Goal: Communication & Community: Participate in discussion

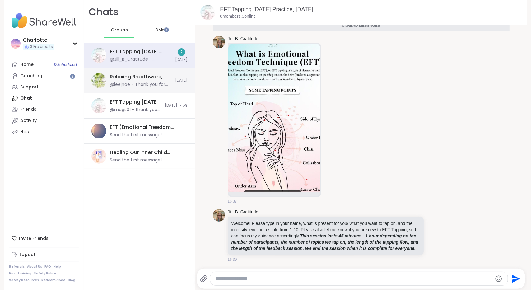
click at [164, 81] on div "Relaxing Breathwork, Oct 06 @leejnae - Thank you for sharing." at bounding box center [141, 80] width 62 height 14
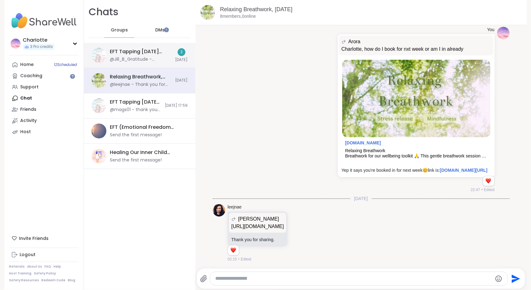
scroll to position [2987, 0]
click at [299, 233] on icon at bounding box center [298, 233] width 2 height 1
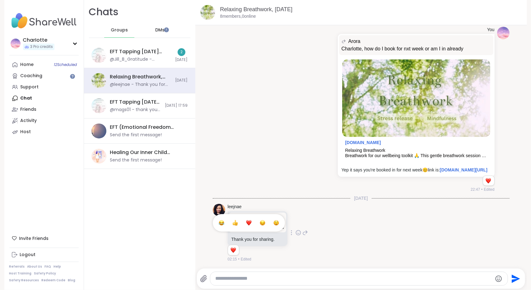
click at [252, 221] on div "Select Reaction: Heart" at bounding box center [249, 223] width 6 height 6
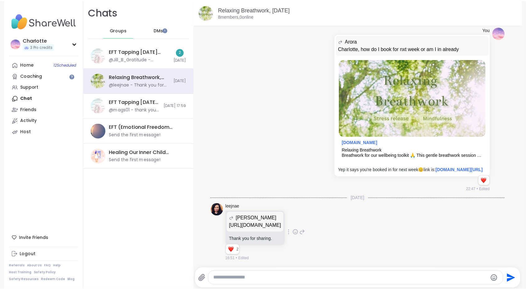
scroll to position [2777, 0]
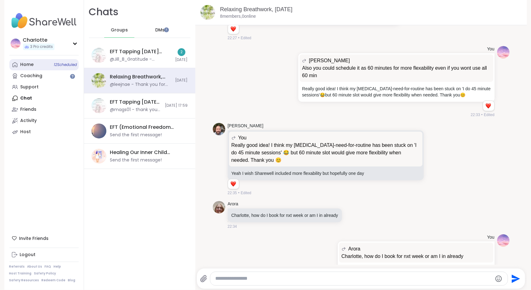
click at [40, 66] on link "Home 12 Scheduled" at bounding box center [43, 64] width 69 height 11
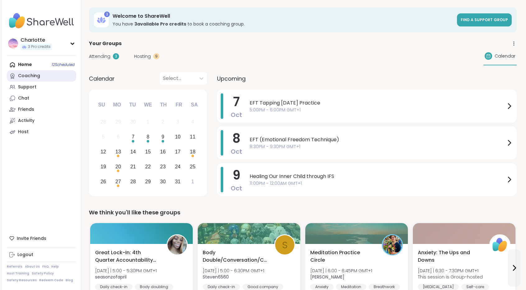
scroll to position [0, 0]
click at [45, 81] on link "Coaching" at bounding box center [41, 75] width 69 height 11
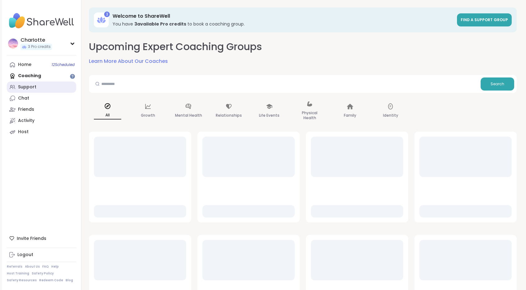
click at [42, 91] on link "Support" at bounding box center [41, 87] width 69 height 11
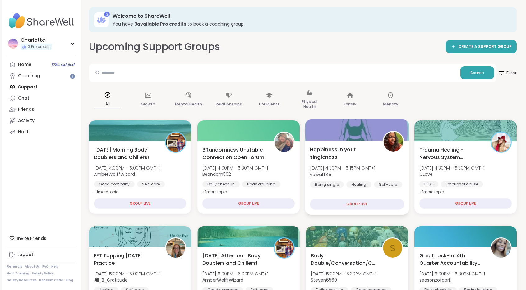
click at [331, 149] on span "Happiness in your singleness" at bounding box center [343, 153] width 66 height 15
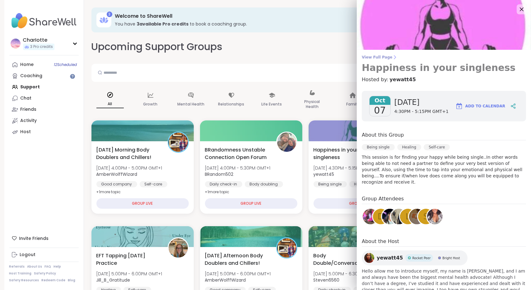
click at [375, 62] on h3 "Happiness in your singleness" at bounding box center [444, 67] width 164 height 11
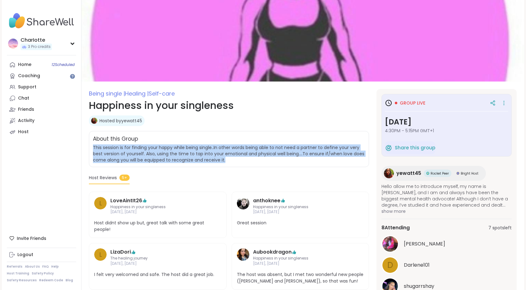
drag, startPoint x: 246, startPoint y: 158, endPoint x: 249, endPoint y: 142, distance: 16.6
click at [249, 142] on div "About this Group This session is for finding your happy while being single..In …" at bounding box center [229, 149] width 280 height 36
click at [249, 142] on div "About this Group" at bounding box center [229, 139] width 272 height 8
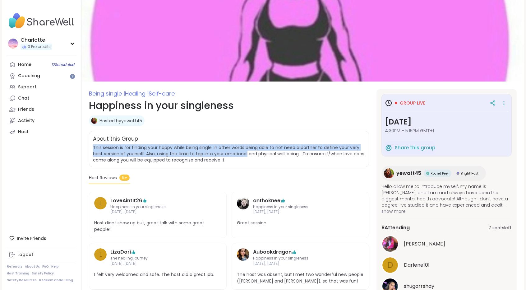
drag, startPoint x: 249, startPoint y: 142, endPoint x: 240, endPoint y: 156, distance: 16.7
click at [240, 156] on div "About this Group This session is for finding your happy while being single..In …" at bounding box center [229, 149] width 280 height 36
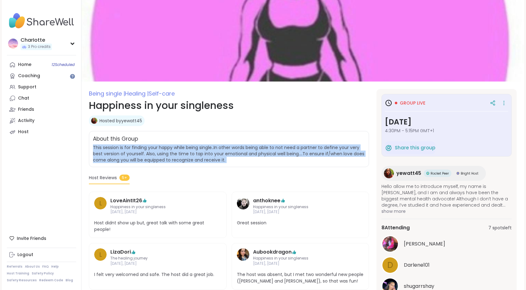
click at [240, 156] on span "This session is for finding your happy while being single..In other words being…" at bounding box center [229, 153] width 272 height 19
drag, startPoint x: 240, startPoint y: 156, endPoint x: 247, endPoint y: 142, distance: 15.7
click at [247, 142] on div "About this Group This session is for finding your happy while being single..In …" at bounding box center [229, 149] width 280 height 36
click at [247, 142] on div "About this Group" at bounding box center [229, 139] width 272 height 8
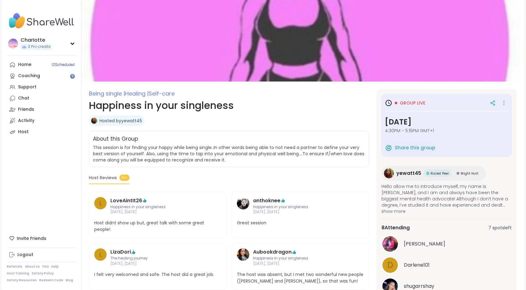
click at [247, 142] on div "About this Group" at bounding box center [229, 139] width 272 height 8
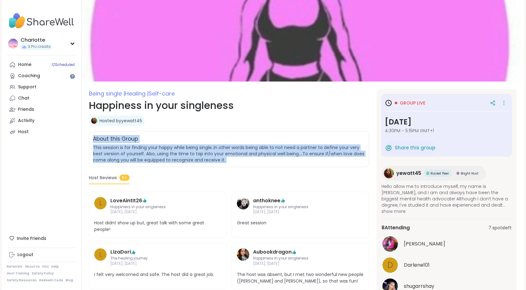
drag, startPoint x: 247, startPoint y: 142, endPoint x: 236, endPoint y: 161, distance: 21.5
click at [236, 161] on div "About this Group This session is for finding your happy while being single..In …" at bounding box center [229, 149] width 280 height 36
click at [236, 161] on span "This session is for finding your happy while being single..In other words being…" at bounding box center [229, 153] width 272 height 19
drag, startPoint x: 236, startPoint y: 161, endPoint x: 240, endPoint y: 146, distance: 15.5
click at [240, 146] on span "This session is for finding your happy while being single..In other words being…" at bounding box center [229, 153] width 272 height 19
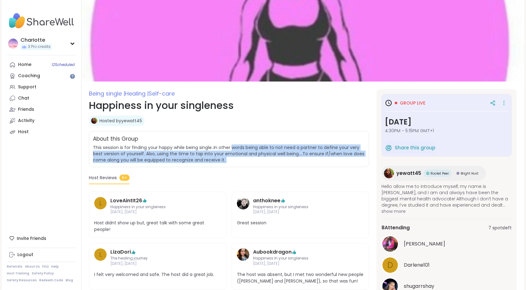
click at [240, 146] on span "This session is for finding your happy while being single..In other words being…" at bounding box center [229, 153] width 272 height 19
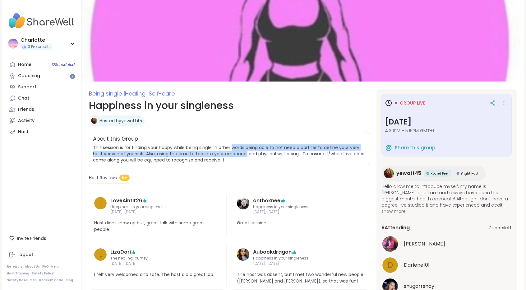
drag, startPoint x: 240, startPoint y: 146, endPoint x: 236, endPoint y: 156, distance: 11.6
click at [236, 156] on span "This session is for finding your happy while being single..In other words being…" at bounding box center [229, 153] width 272 height 19
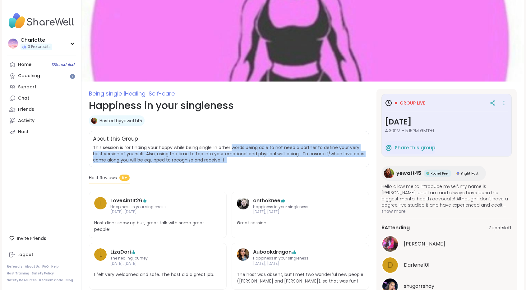
click at [236, 156] on span "This session is for finding your happy while being single..In other words being…" at bounding box center [229, 153] width 272 height 19
drag, startPoint x: 236, startPoint y: 156, endPoint x: 237, endPoint y: 147, distance: 10.0
click at [237, 147] on span "This session is for finding your happy while being single..In other words being…" at bounding box center [229, 153] width 272 height 19
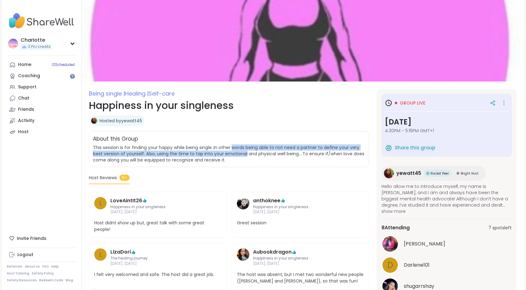
drag, startPoint x: 237, startPoint y: 147, endPoint x: 236, endPoint y: 157, distance: 10.3
click at [236, 157] on span "This session is for finding your happy while being single..In other words being…" at bounding box center [229, 153] width 272 height 19
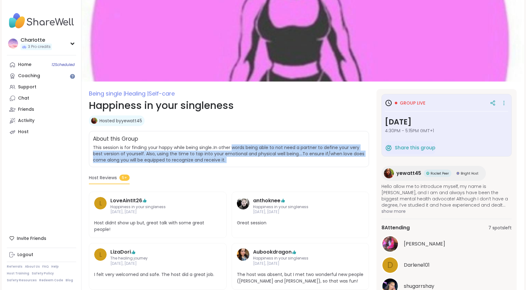
click at [236, 157] on span "This session is for finding your happy while being single..In other words being…" at bounding box center [229, 153] width 272 height 19
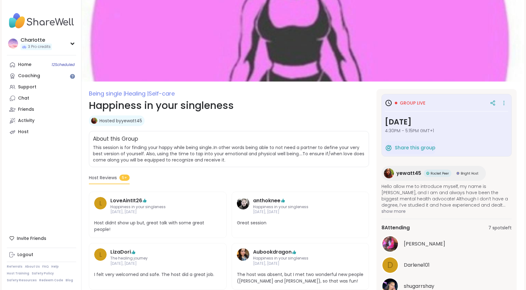
drag, startPoint x: 478, startPoint y: 143, endPoint x: 518, endPoint y: 140, distance: 40.9
click at [518, 140] on section "Being single | Healing | Self-care Happiness in your singleness Hosted by yewat…" at bounding box center [303, 211] width 443 height 245
drag, startPoint x: 518, startPoint y: 140, endPoint x: 530, endPoint y: 151, distance: 15.8
click at [526, 151] on html "CharIotte 3 Pro credits CharIotte 3 Pro credits Profile Membership Settings Hel…" at bounding box center [263, 243] width 526 height 486
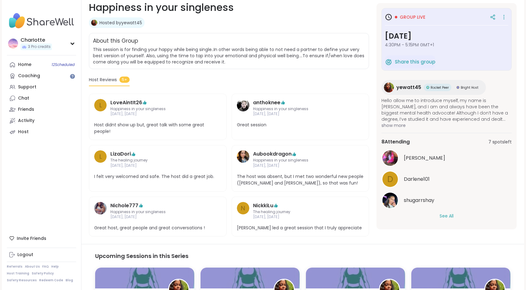
scroll to position [104, 0]
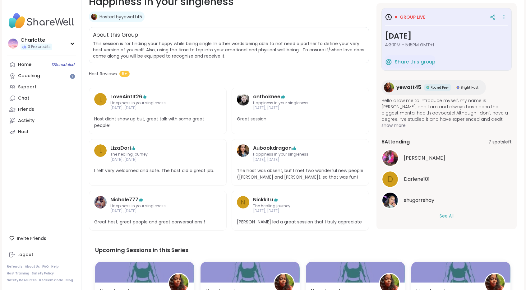
click at [445, 213] on button "See All" at bounding box center [447, 216] width 14 height 7
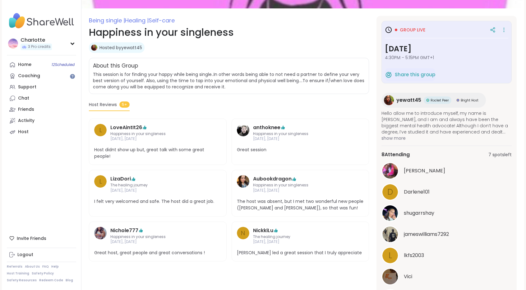
scroll to position [59, 0]
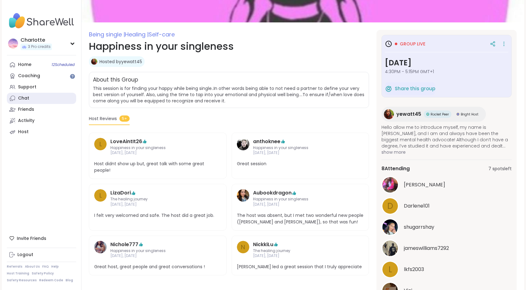
click at [41, 96] on link "Chat" at bounding box center [41, 98] width 69 height 11
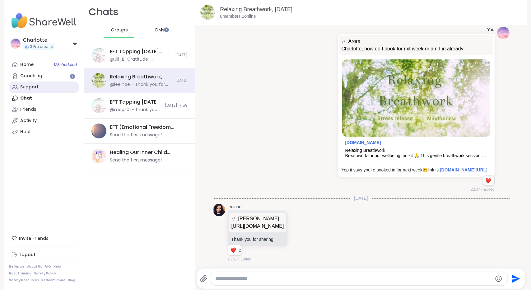
click at [32, 87] on div "Support" at bounding box center [30, 87] width 18 height 6
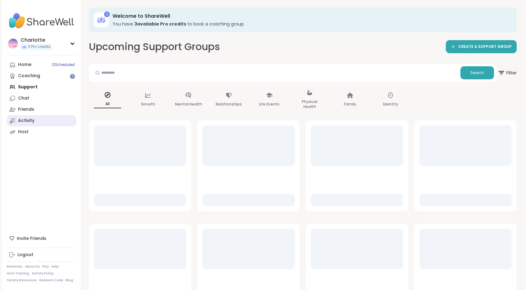
click at [35, 117] on link "Activity" at bounding box center [41, 120] width 69 height 11
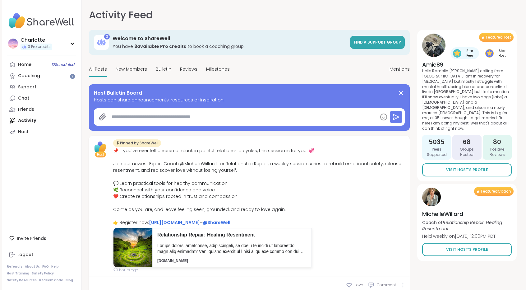
scroll to position [254, 0]
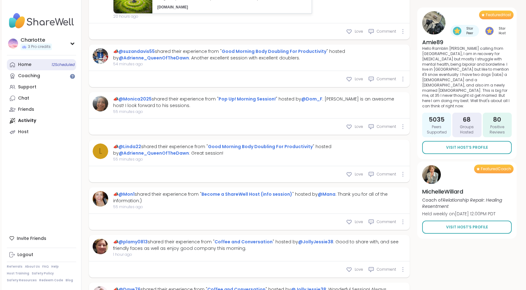
click at [32, 67] on link "Home 12 Scheduled" at bounding box center [41, 64] width 69 height 11
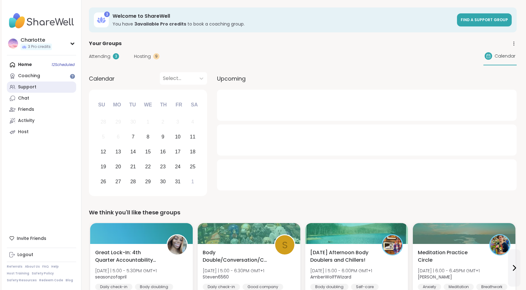
click at [37, 91] on link "Support" at bounding box center [41, 87] width 69 height 11
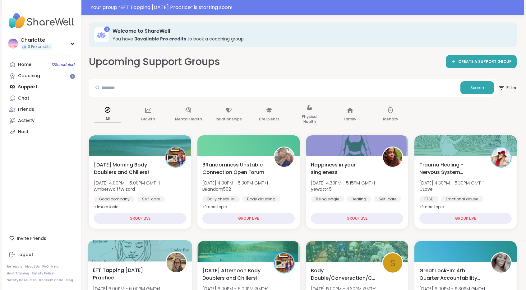
click at [101, 253] on div at bounding box center [140, 250] width 105 height 21
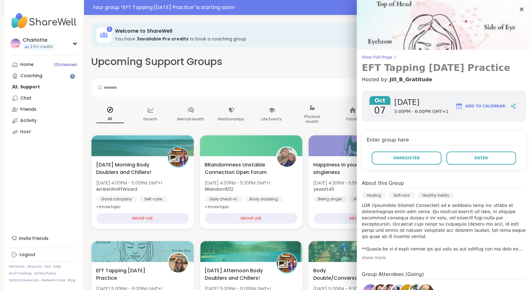
click at [363, 56] on span "View Full Page" at bounding box center [444, 57] width 164 height 5
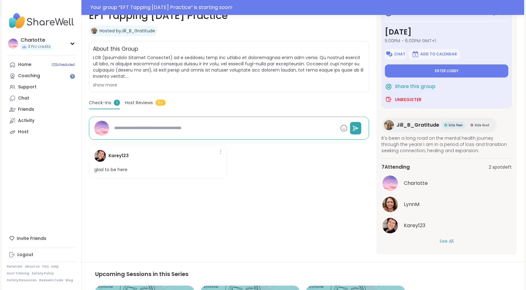
scroll to position [160, 0]
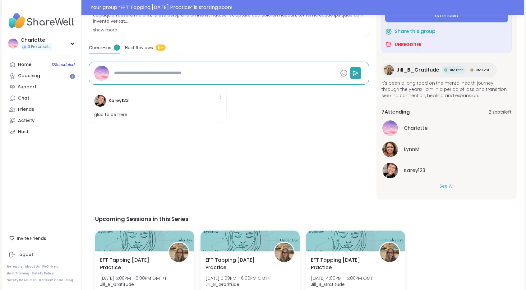
click at [449, 185] on button "See All" at bounding box center [447, 186] width 14 height 7
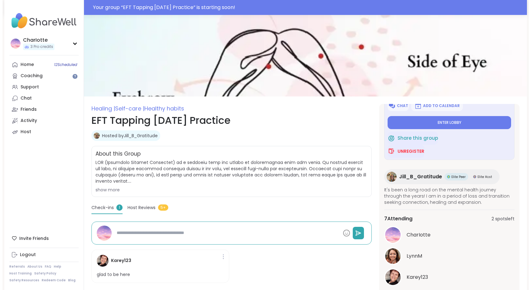
scroll to position [30, 0]
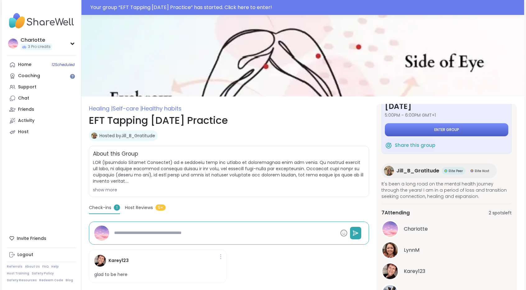
click at [477, 133] on button "Enter group" at bounding box center [447, 129] width 124 height 13
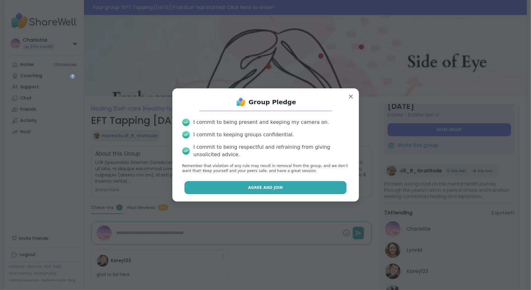
click at [286, 184] on button "Agree and Join" at bounding box center [265, 187] width 162 height 13
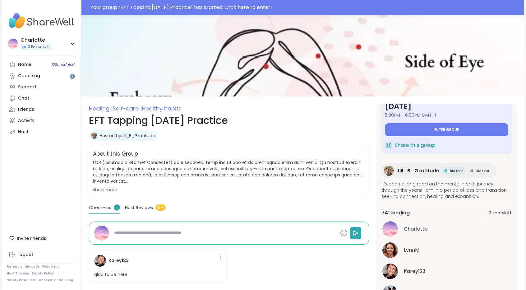
type textarea "*"
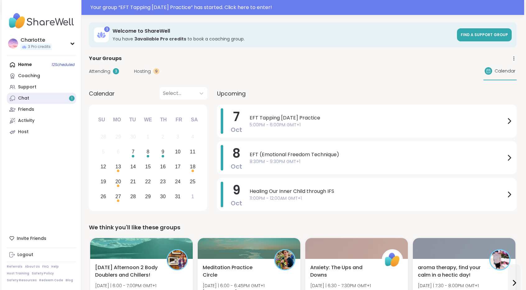
click at [50, 96] on link "Chat 1" at bounding box center [41, 98] width 69 height 11
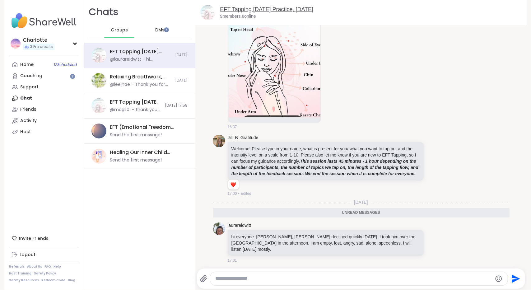
click at [236, 10] on link "EFT Tapping [DATE] Practice, [DATE]" at bounding box center [266, 9] width 93 height 6
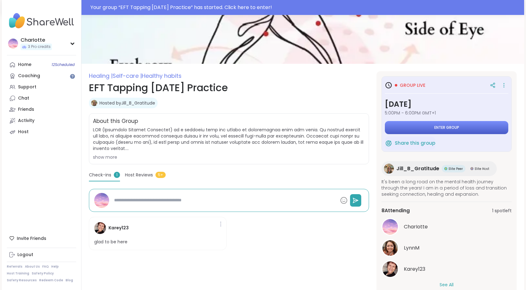
click at [467, 128] on button "Enter group" at bounding box center [447, 127] width 124 height 13
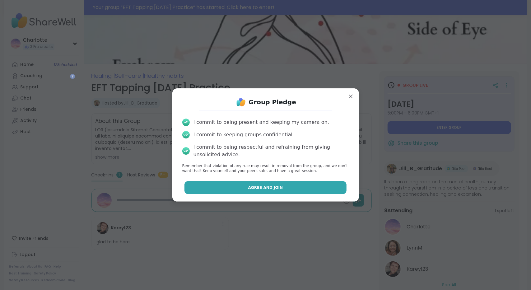
click at [312, 184] on button "Agree and Join" at bounding box center [265, 187] width 162 height 13
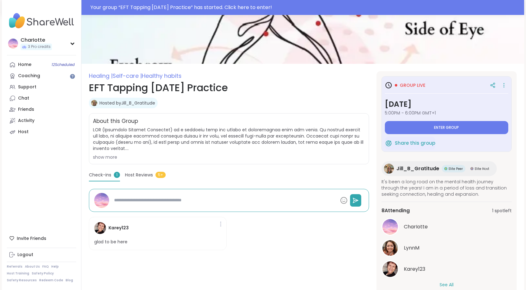
type textarea "*"
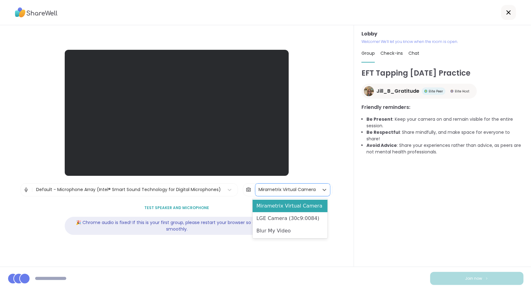
click at [312, 184] on div "Mirametrix Virtual Camera" at bounding box center [286, 190] width 63 height 12
click at [299, 222] on div "LGE Camera (30c9:0084)" at bounding box center [290, 218] width 75 height 12
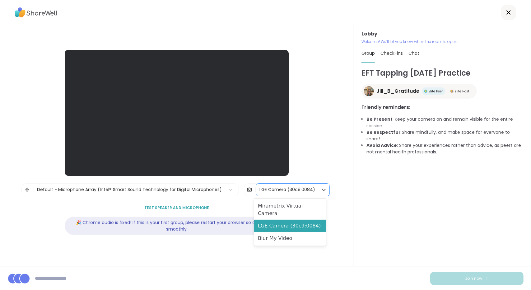
click at [285, 194] on div "LGE Camera (30c9:0084)" at bounding box center [287, 190] width 62 height 12
click at [278, 201] on div "Mirametrix Virtual Camera" at bounding box center [290, 210] width 72 height 20
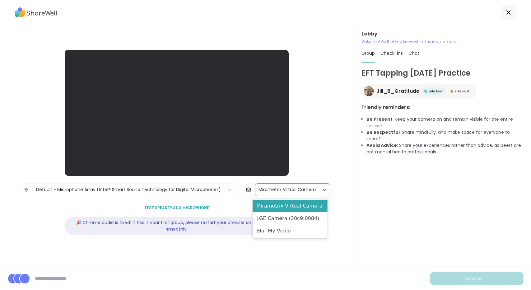
click at [288, 193] on div "Mirametrix Virtual Camera" at bounding box center [287, 189] width 57 height 7
click at [278, 214] on div "LGE Camera (30c9:0084)" at bounding box center [290, 218] width 75 height 12
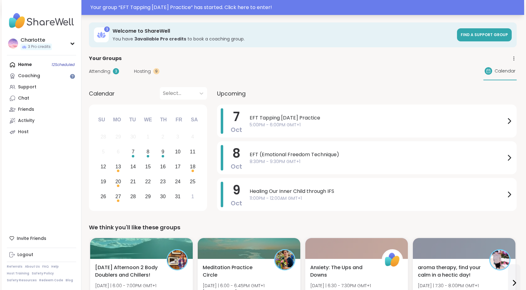
click at [278, 5] on div "Your group “ EFT Tapping [DATE] Practice ” has started. Click here to enter!" at bounding box center [306, 7] width 430 height 7
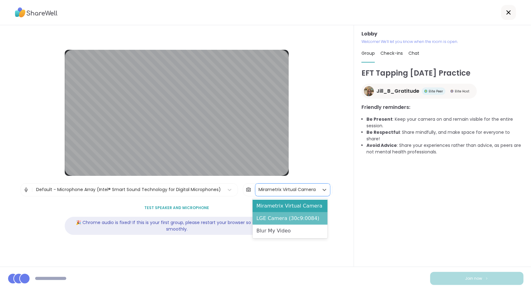
drag, startPoint x: 292, startPoint y: 193, endPoint x: 276, endPoint y: 217, distance: 29.5
click at [276, 217] on body "Lobby | Default - Microphone Array (Intel® Smart Sound Technology for Digital M…" at bounding box center [265, 145] width 531 height 290
click at [276, 217] on div "LGE Camera (30c9:0084)" at bounding box center [290, 218] width 75 height 12
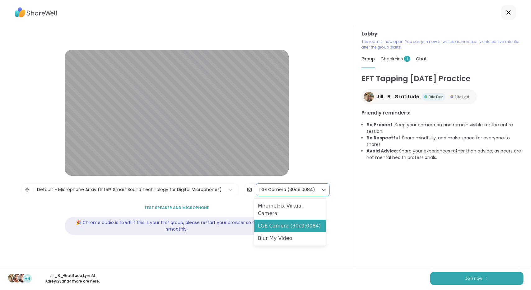
click at [282, 189] on div "LGE Camera (30c9:0084)" at bounding box center [287, 189] width 56 height 7
click at [272, 220] on div "LGE Camera (30c9:0084)" at bounding box center [290, 226] width 72 height 12
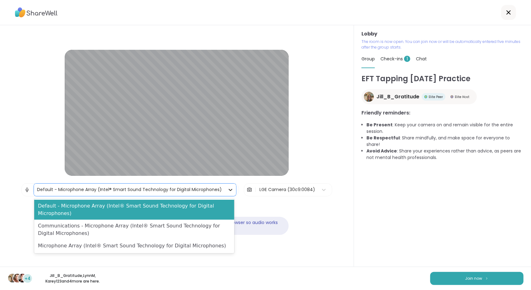
click at [228, 189] on icon at bounding box center [230, 190] width 6 height 6
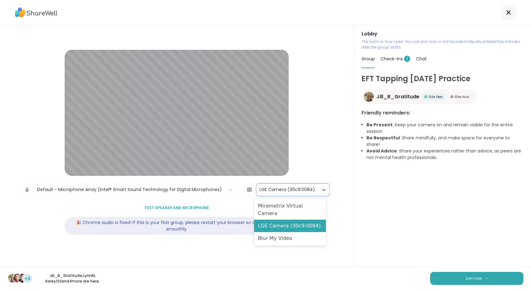
click at [273, 192] on div "LGE Camera (30c9:0084)" at bounding box center [287, 189] width 56 height 7
click at [269, 203] on div "Mirametrix Virtual Camera" at bounding box center [290, 210] width 72 height 20
click at [291, 188] on div "LGE Camera (30c9:0084)" at bounding box center [287, 189] width 56 height 7
click at [285, 220] on div "LGE Camera (30c9:0084)" at bounding box center [290, 226] width 72 height 12
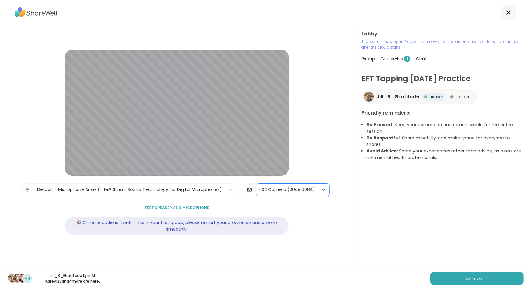
click at [293, 195] on div "LGE Camera (30c9:0084)" at bounding box center [287, 190] width 62 height 12
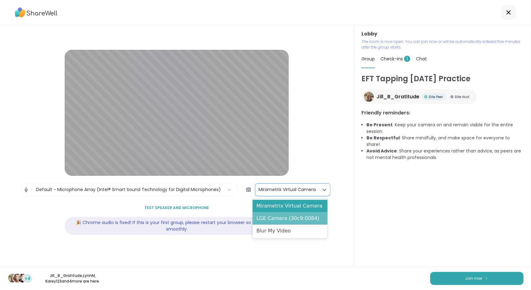
click at [281, 220] on div "LGE Camera (30c9:0084)" at bounding box center [290, 218] width 75 height 12
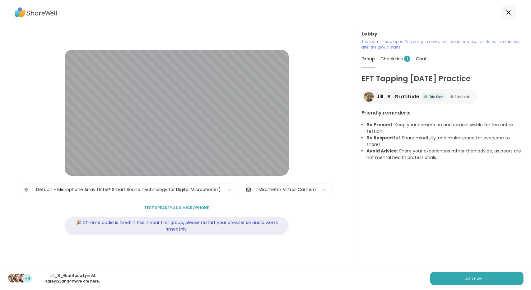
click at [312, 226] on div "Lobby | Default - Microphone Array (Intel® Smart Sound Technology for Digital M…" at bounding box center [177, 145] width 354 height 241
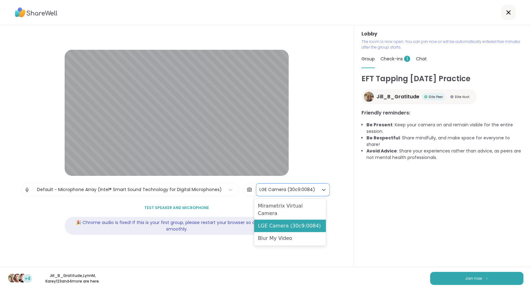
click at [306, 191] on div "LGE Camera (30c9:0084)" at bounding box center [287, 189] width 56 height 7
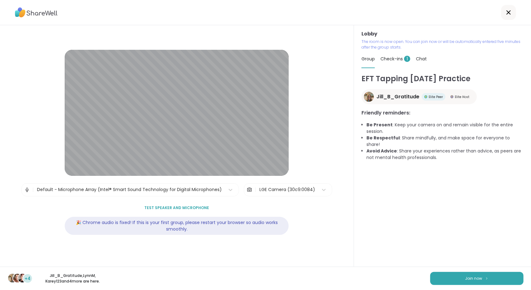
click at [320, 175] on div "Lobby | Default - Microphone Array (Intel® Smart Sound Technology for Digital M…" at bounding box center [177, 145] width 354 height 241
click at [471, 274] on button "Join now" at bounding box center [476, 278] width 93 height 13
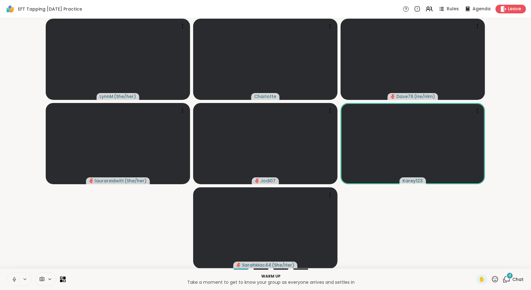
click at [19, 283] on button at bounding box center [14, 279] width 12 height 13
click at [44, 281] on icon at bounding box center [42, 279] width 6 height 6
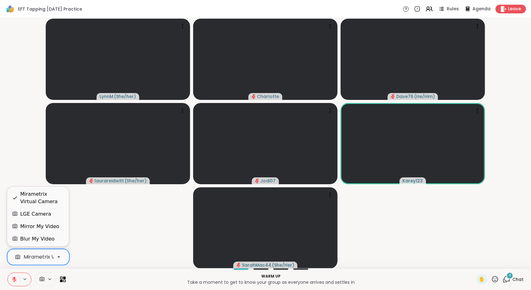
click at [45, 254] on div "Mirametrix Virtual Camera" at bounding box center [56, 256] width 65 height 7
click at [47, 217] on div "LGE Camera" at bounding box center [38, 213] width 52 height 7
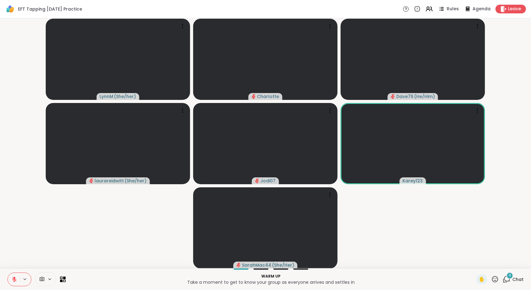
click at [510, 275] on div "4 Chat" at bounding box center [513, 279] width 21 height 10
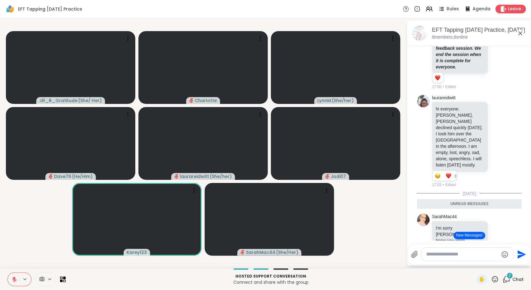
scroll to position [329, 0]
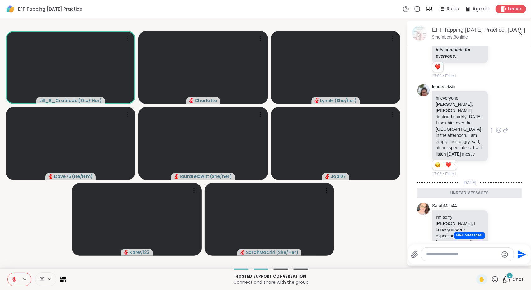
click at [496, 133] on icon at bounding box center [499, 130] width 6 height 6
click at [493, 126] on button "Select Reaction: Heart" at bounding box center [499, 120] width 12 height 12
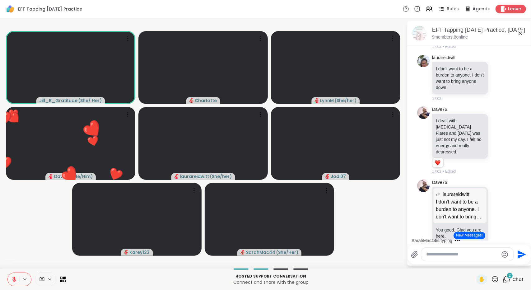
scroll to position [591, 0]
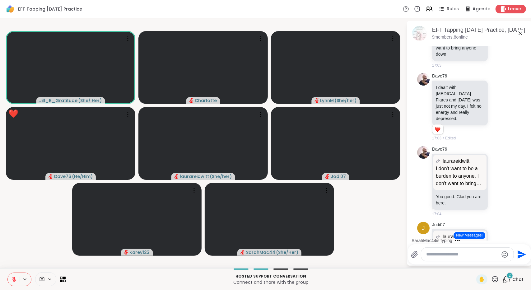
click at [493, 278] on icon at bounding box center [495, 279] width 8 height 8
click at [474, 265] on span "❤️" at bounding box center [477, 262] width 6 height 7
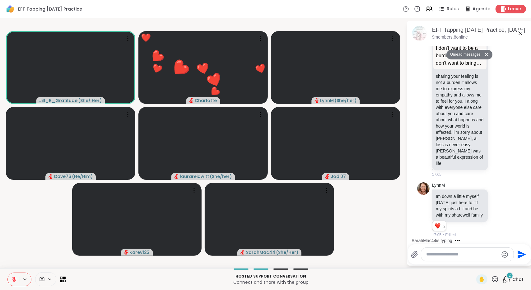
scroll to position [775, 0]
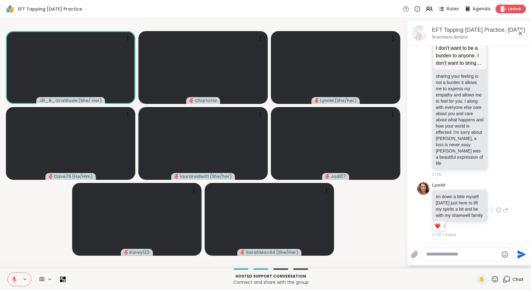
click at [497, 208] on icon at bounding box center [499, 210] width 5 height 5
click at [496, 198] on div "Select Reaction: Heart" at bounding box center [499, 200] width 6 height 6
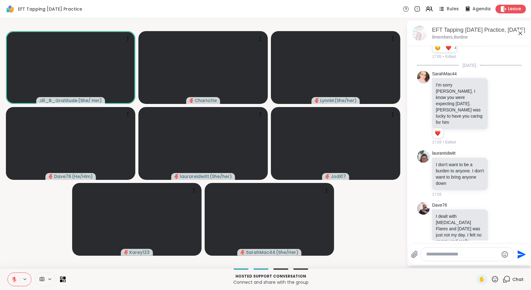
scroll to position [448, 0]
click at [497, 109] on icon at bounding box center [499, 107] width 5 height 5
click at [493, 103] on button "Select Reaction: Heart" at bounding box center [499, 97] width 12 height 12
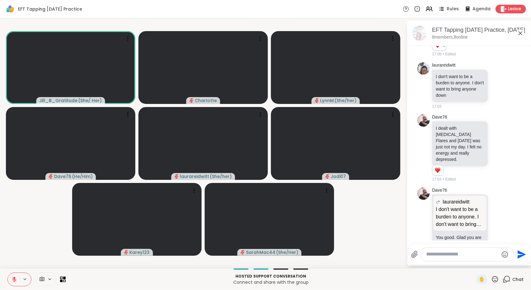
scroll to position [536, 0]
click at [496, 147] on icon at bounding box center [499, 146] width 6 height 6
click at [496, 139] on div "Select Reaction: Heart" at bounding box center [499, 137] width 6 height 6
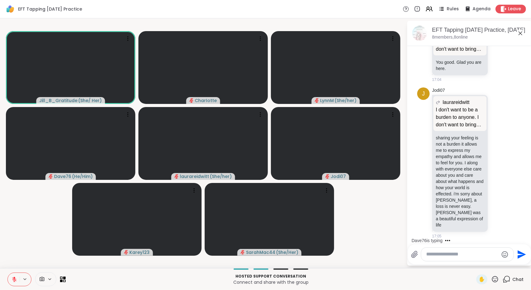
scroll to position [718, 0]
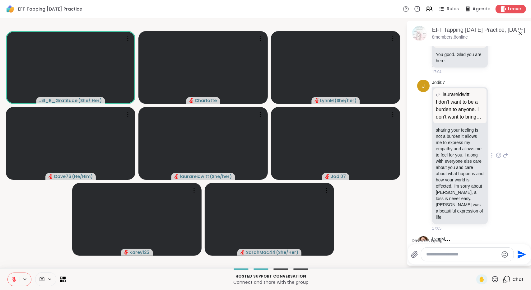
click at [496, 153] on icon at bounding box center [499, 155] width 6 height 6
click at [496, 146] on div "Select Reaction: Heart" at bounding box center [499, 145] width 6 height 6
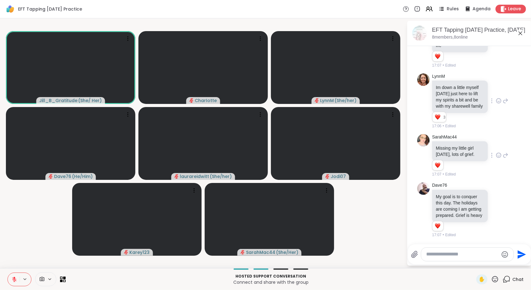
scroll to position [899, 0]
click at [496, 152] on icon at bounding box center [499, 155] width 6 height 6
click at [496, 142] on div "Select Reaction: Heart" at bounding box center [499, 145] width 6 height 6
click at [496, 207] on icon at bounding box center [499, 210] width 6 height 6
click at [493, 200] on button "Select Reaction: Heart" at bounding box center [499, 200] width 12 height 12
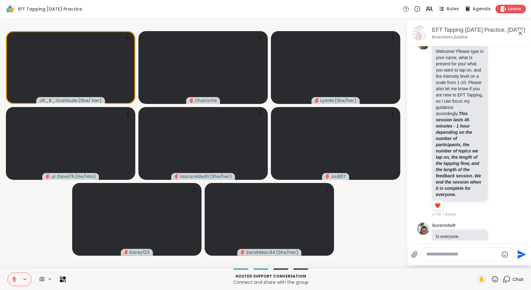
scroll to position [190, 0]
click at [442, 253] on textarea "Type your message" at bounding box center [462, 254] width 72 height 7
type textarea "**********"
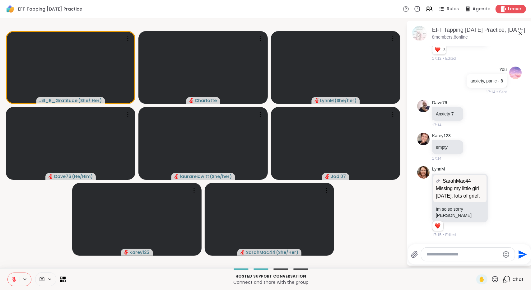
scroll to position [1076, 0]
click at [449, 254] on textarea "Type your message" at bounding box center [463, 254] width 73 height 7
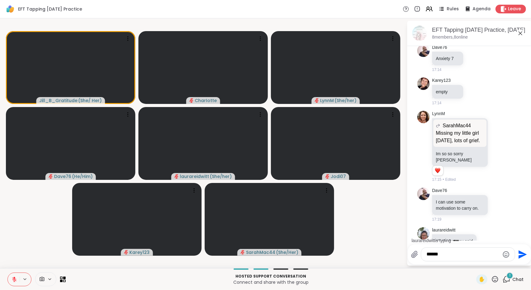
scroll to position [1154, 0]
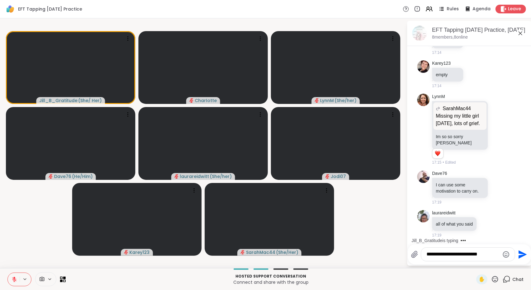
type textarea "**********"
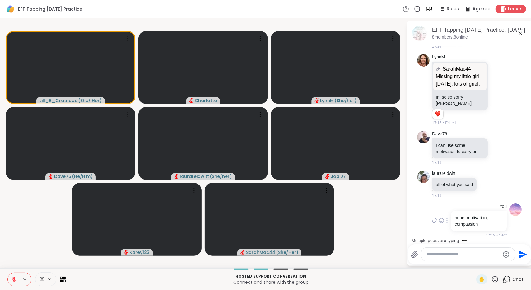
click at [466, 219] on p "hope, motivation, compassion" at bounding box center [479, 221] width 48 height 12
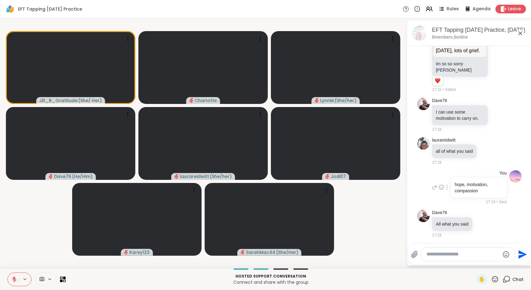
scroll to position [1291, 0]
